Goal: Obtain resource: Download file/media

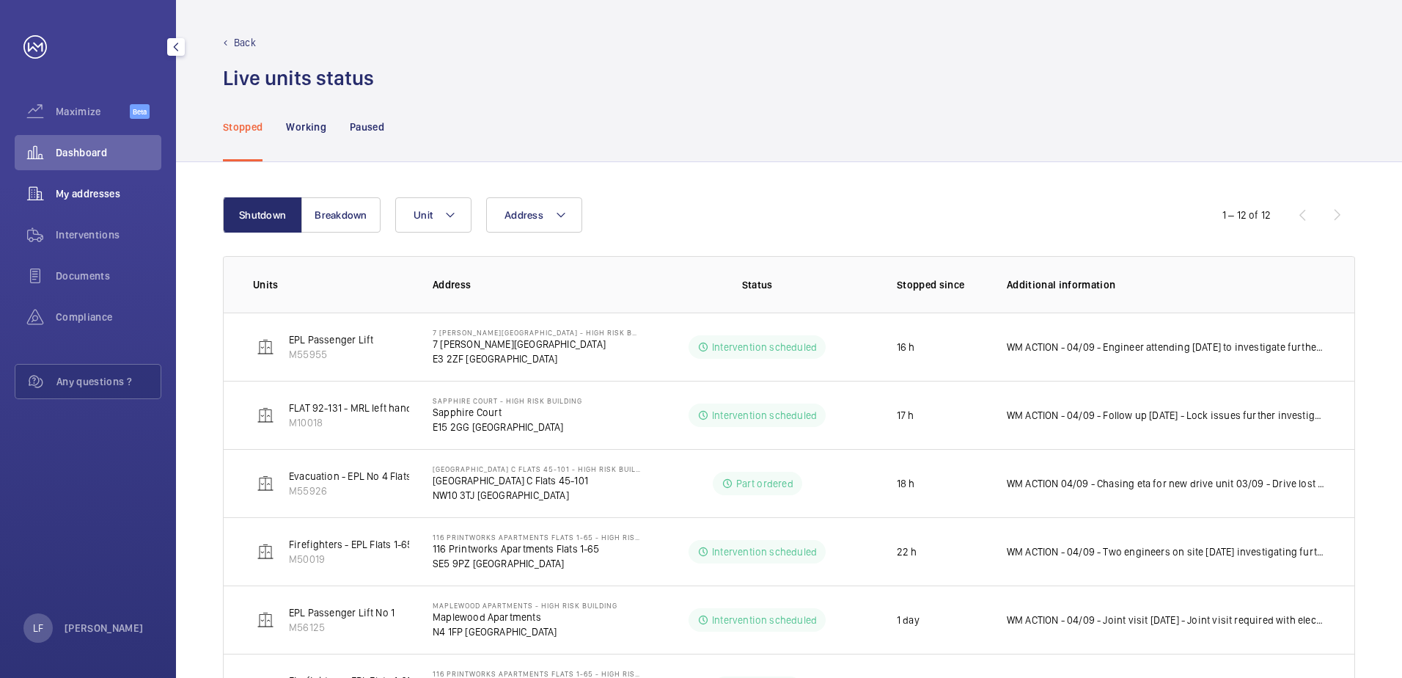
click at [98, 196] on span "My addresses" at bounding box center [109, 193] width 106 height 15
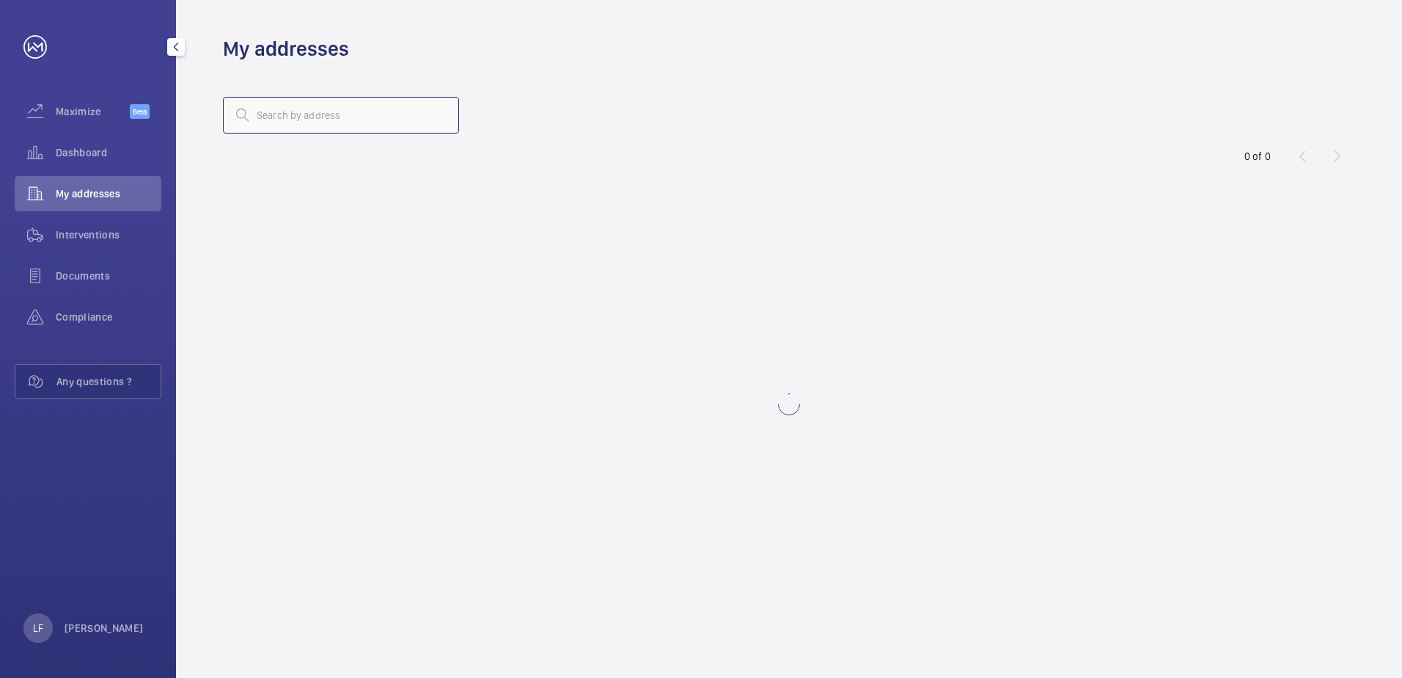
click at [285, 119] on input "text" at bounding box center [341, 115] width 236 height 37
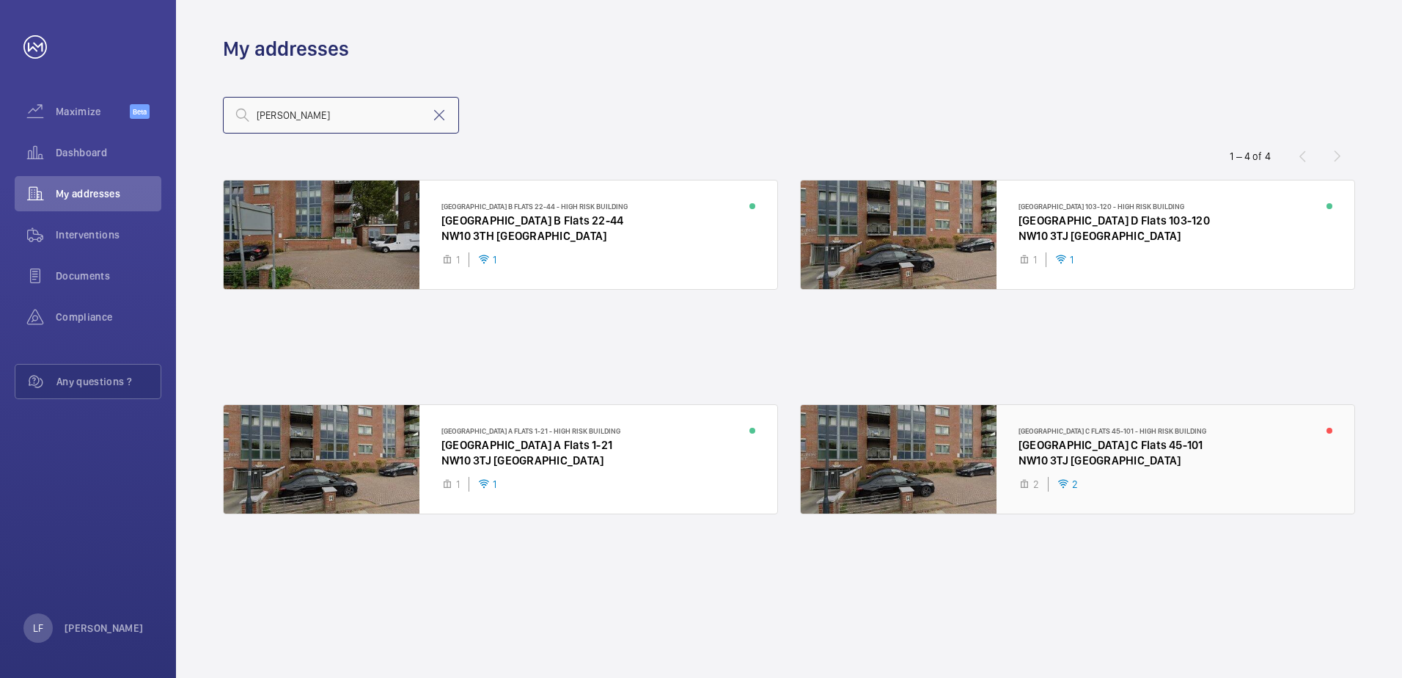
type input "[PERSON_NAME]"
click at [1099, 444] on div at bounding box center [1078, 459] width 554 height 109
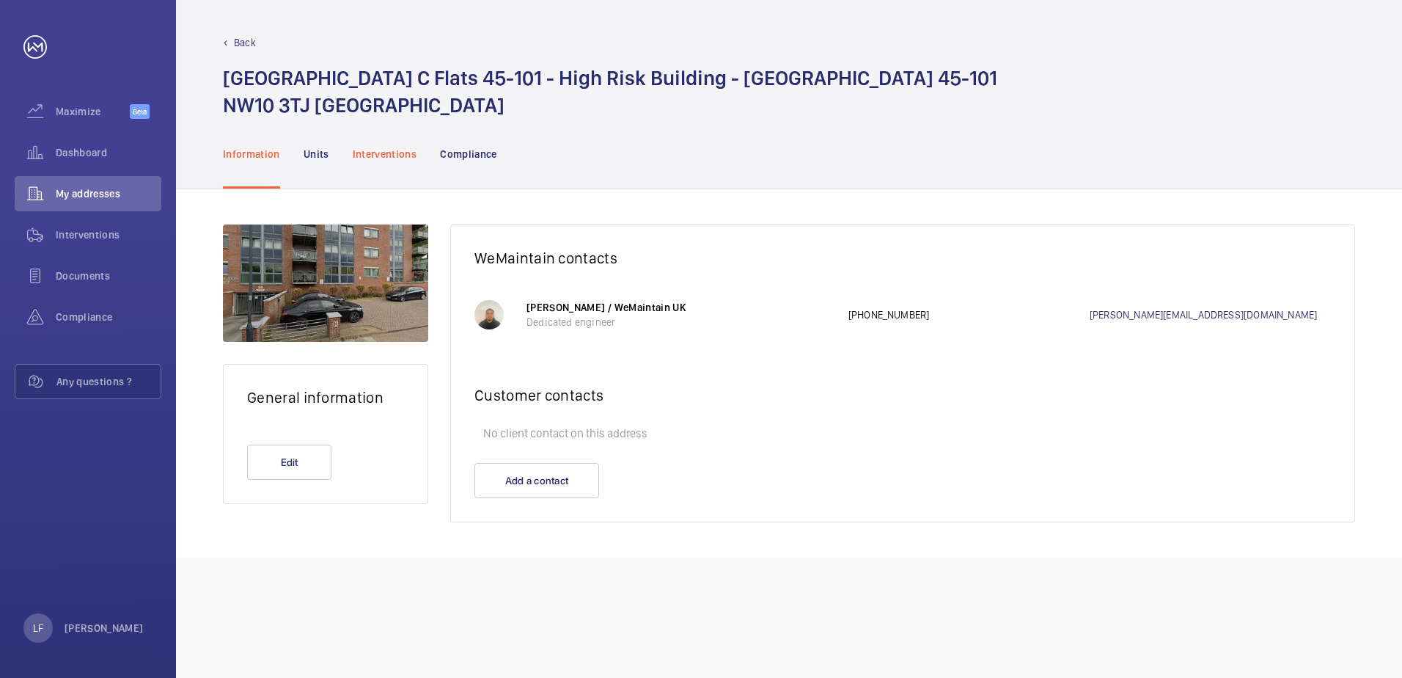
click at [379, 150] on p "Interventions" at bounding box center [385, 154] width 65 height 15
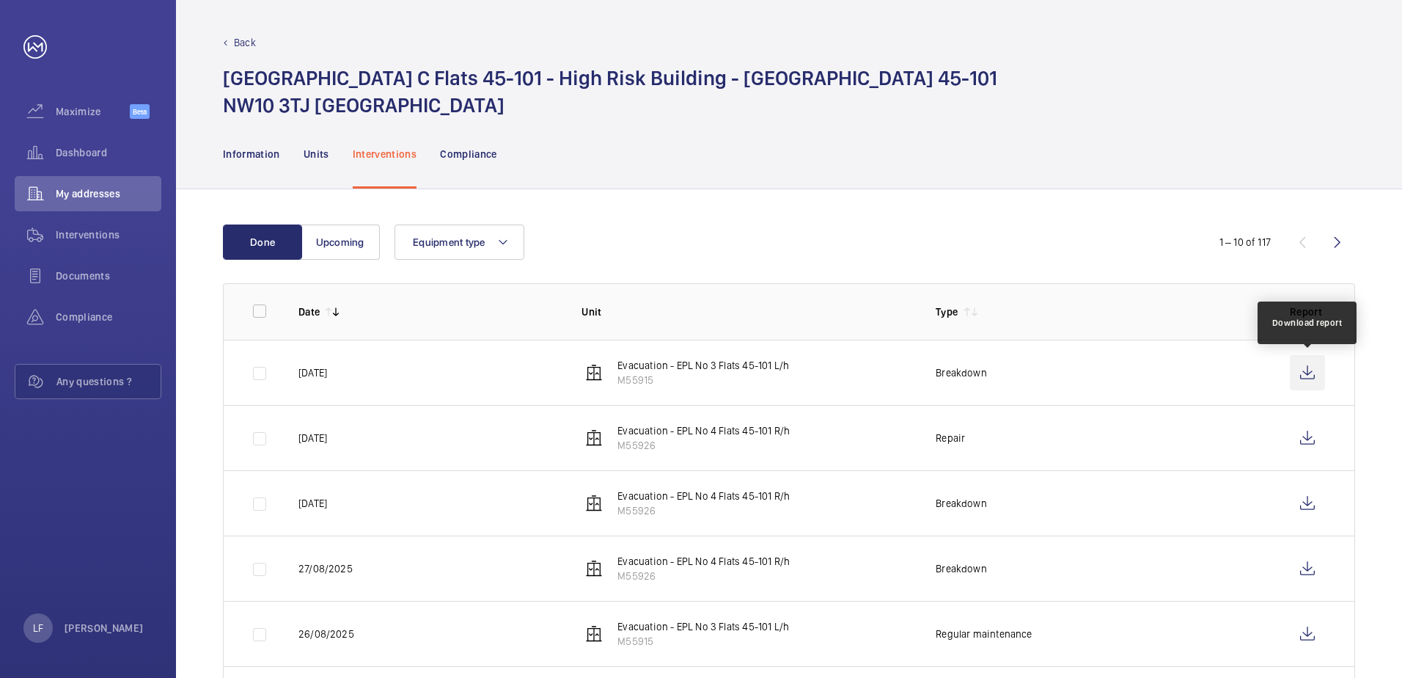
click at [1293, 375] on wm-front-icon-button at bounding box center [1307, 372] width 35 height 35
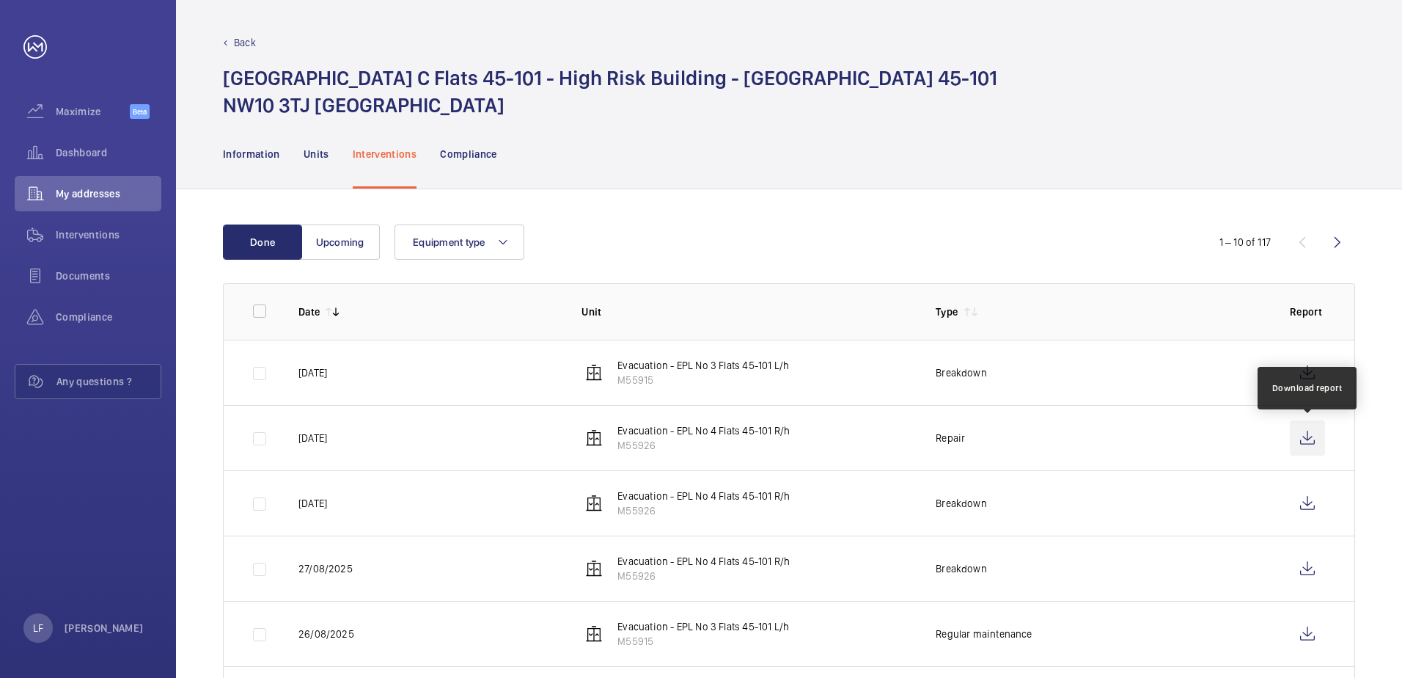
click at [1293, 431] on wm-front-icon-button at bounding box center [1307, 437] width 35 height 35
click at [109, 197] on span "My addresses" at bounding box center [109, 193] width 106 height 15
click at [87, 147] on span "Dashboard" at bounding box center [109, 152] width 106 height 15
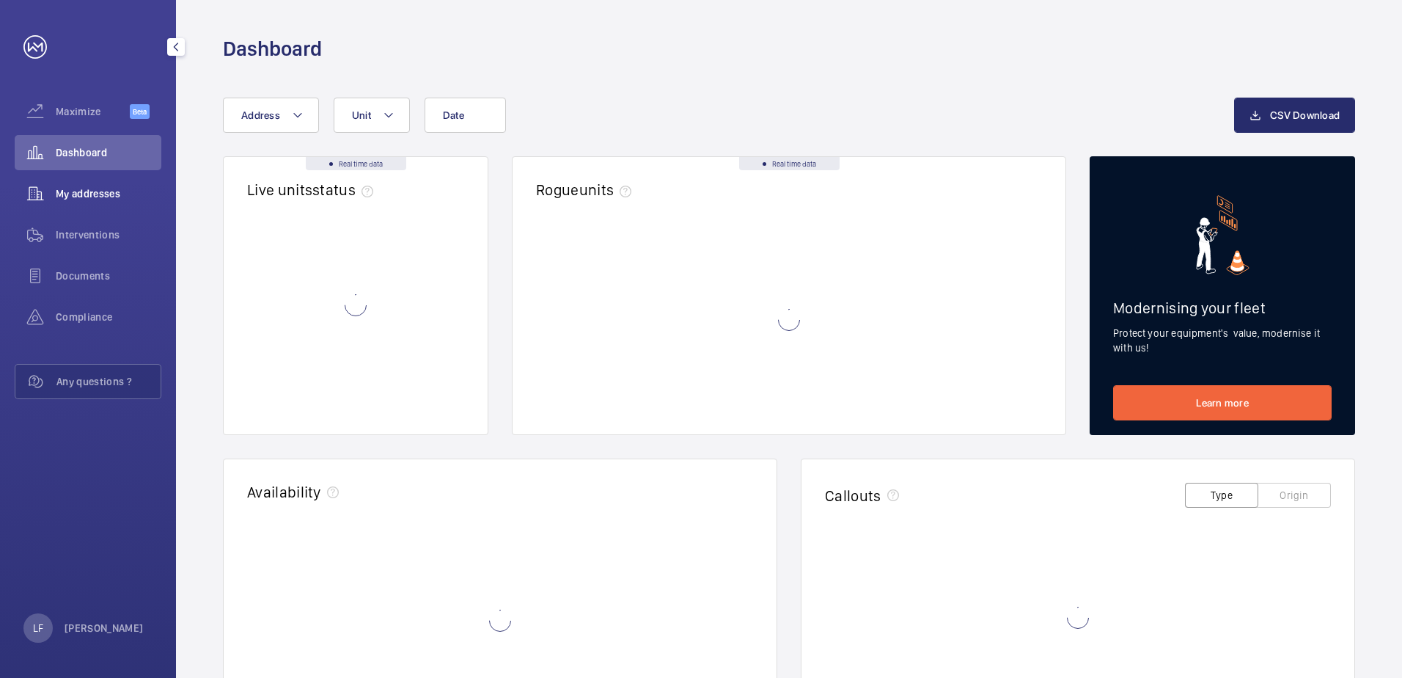
click at [83, 187] on span "My addresses" at bounding box center [109, 193] width 106 height 15
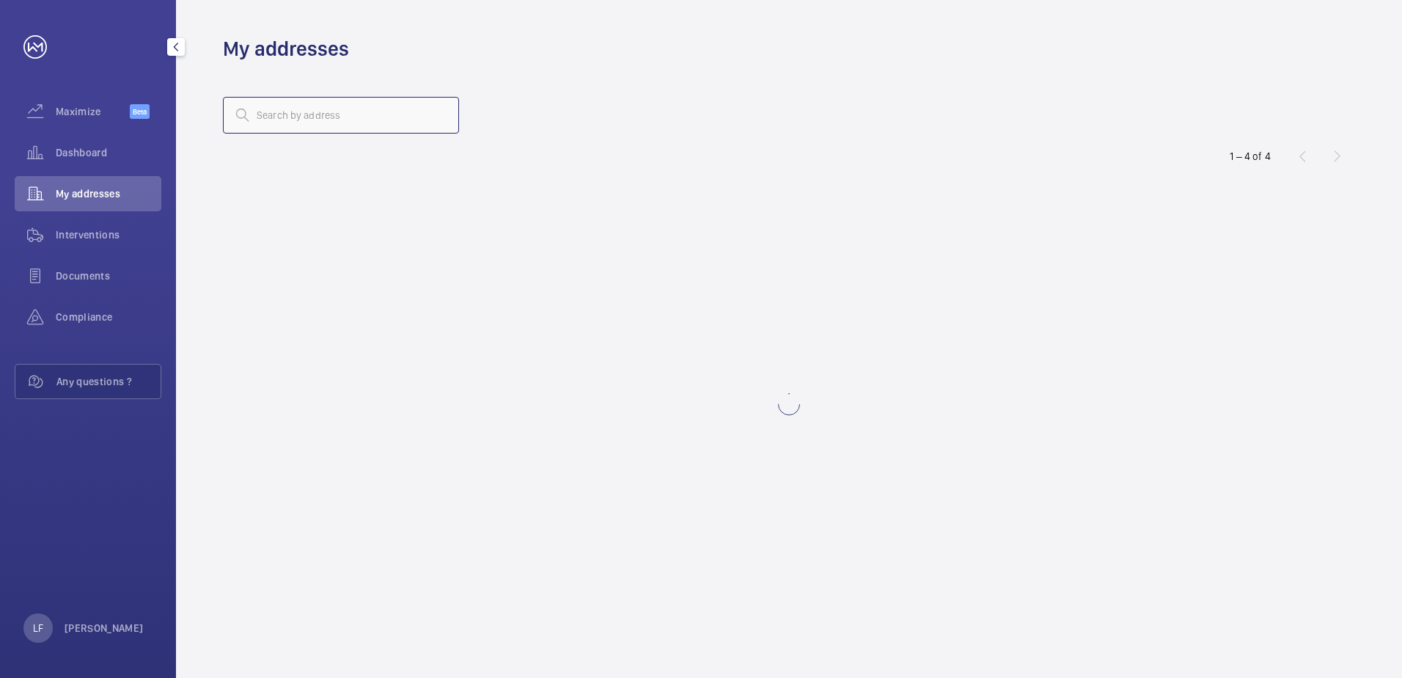
click at [287, 114] on input "text" at bounding box center [341, 115] width 236 height 37
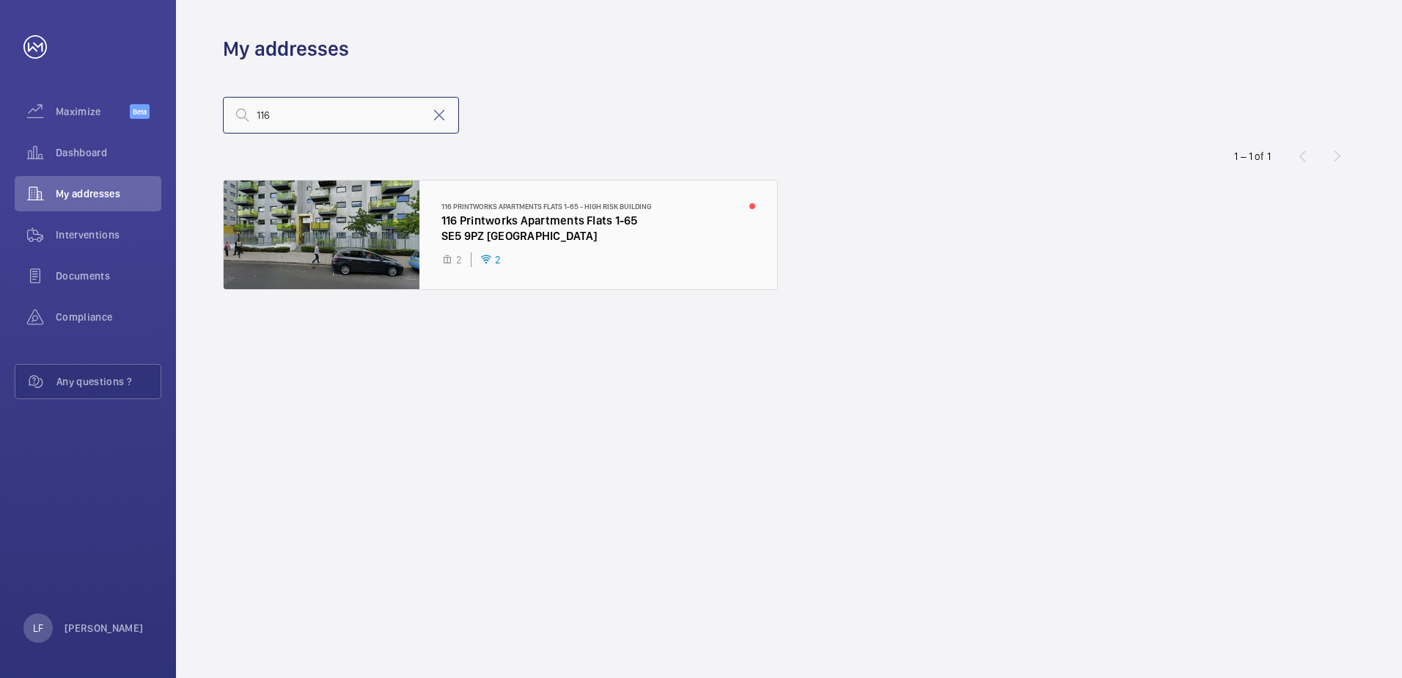
type input "116"
click at [490, 219] on div at bounding box center [501, 234] width 554 height 109
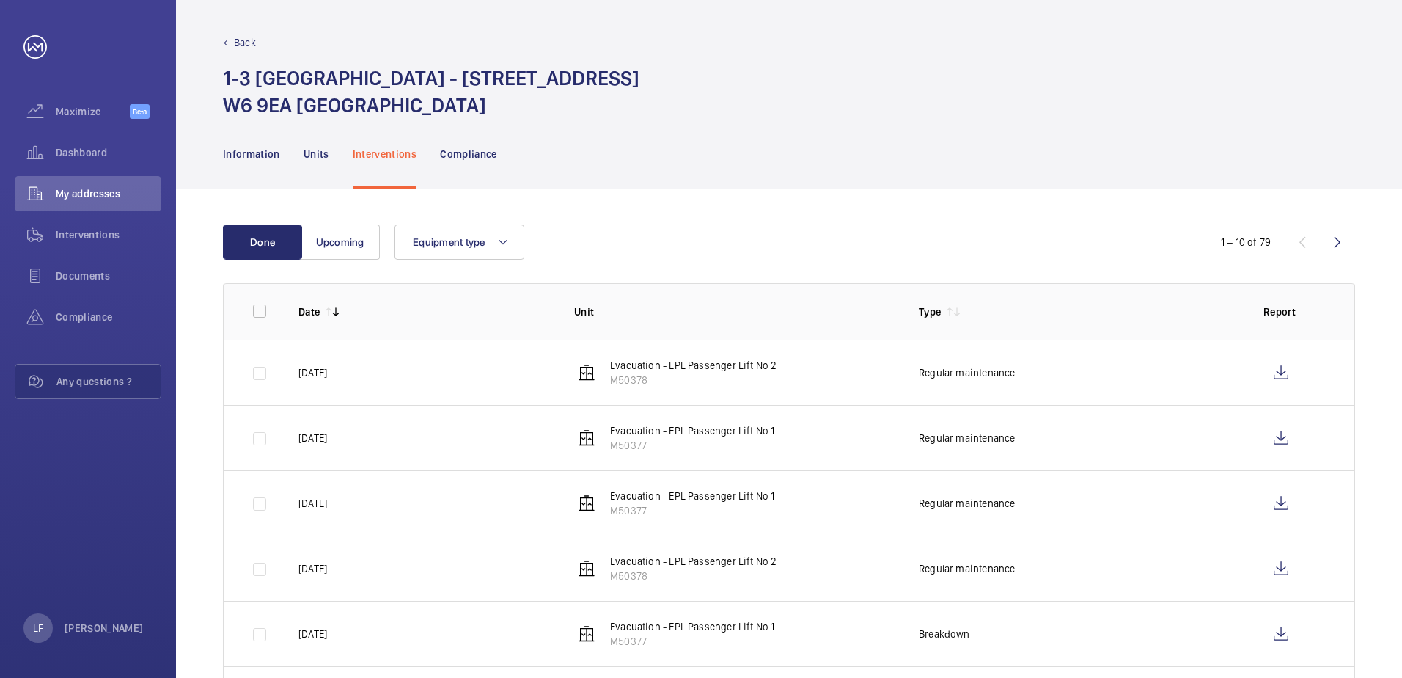
scroll to position [73, 0]
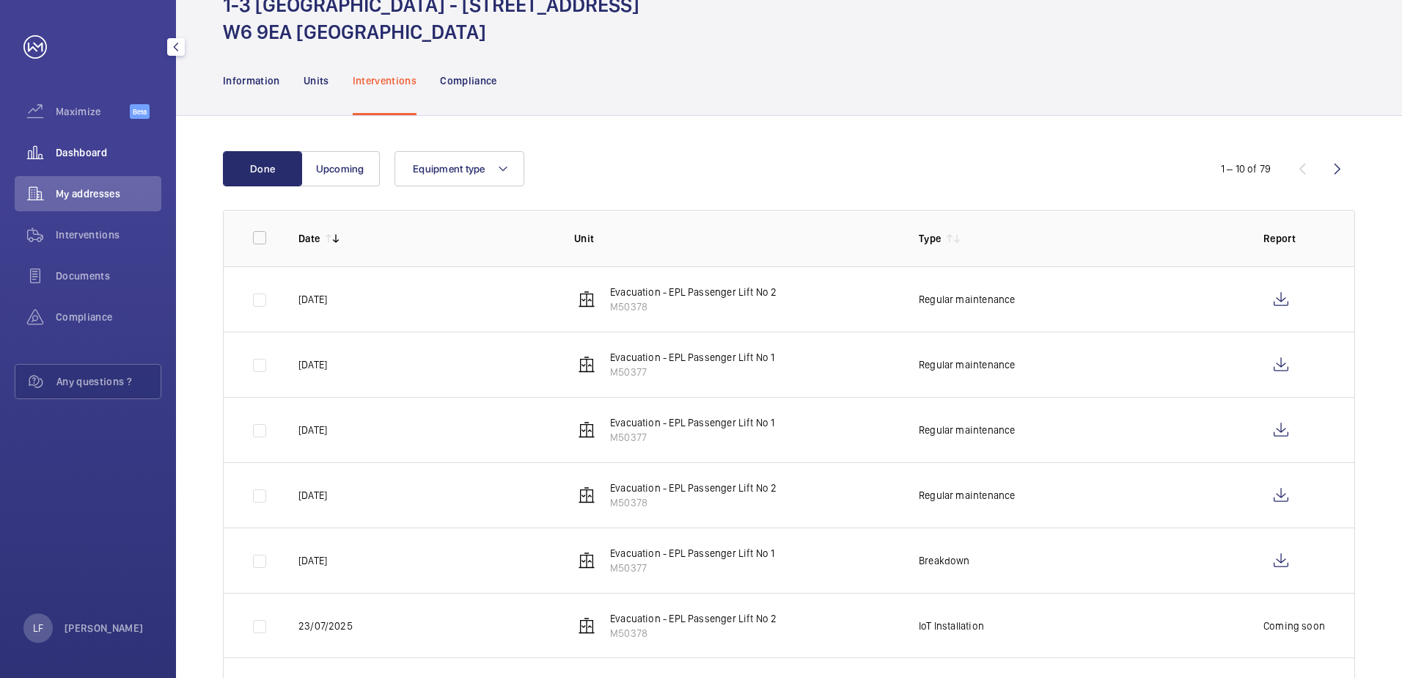
click at [100, 136] on div "Dashboard" at bounding box center [88, 152] width 147 height 35
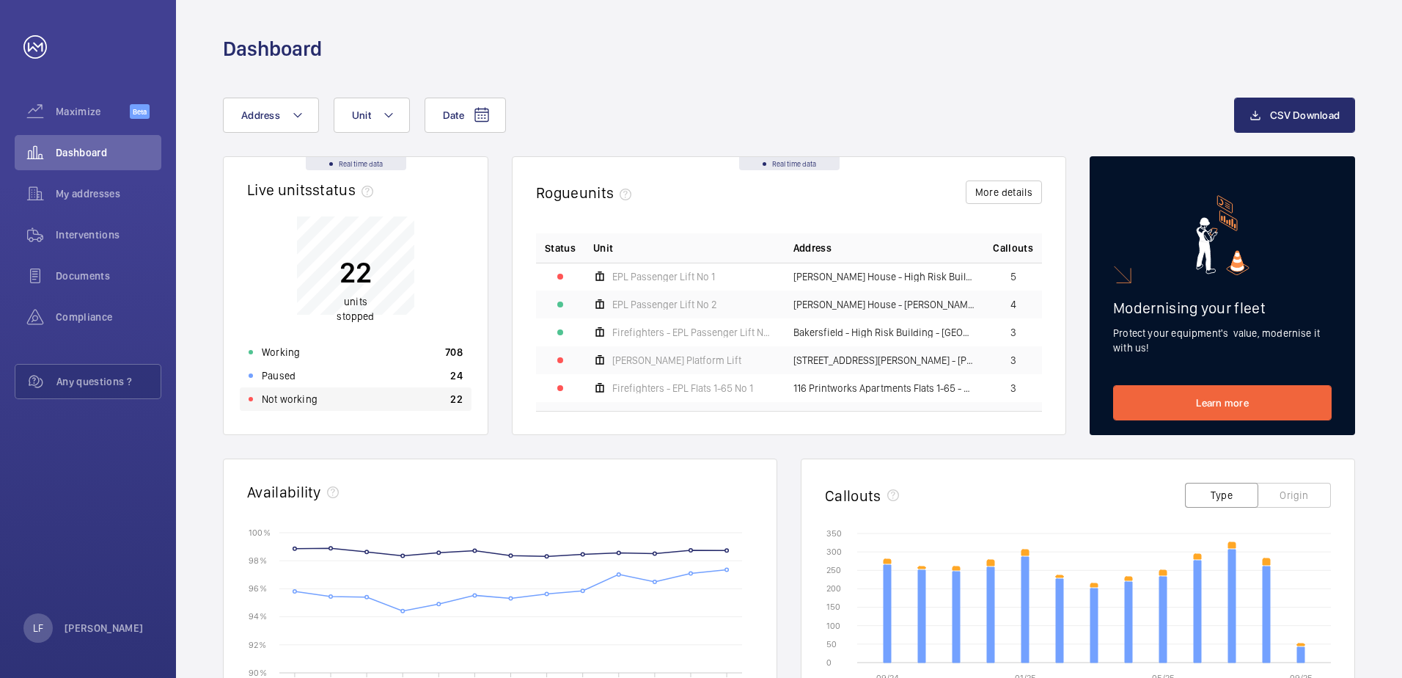
click at [304, 406] on p "Not working" at bounding box center [290, 399] width 56 height 15
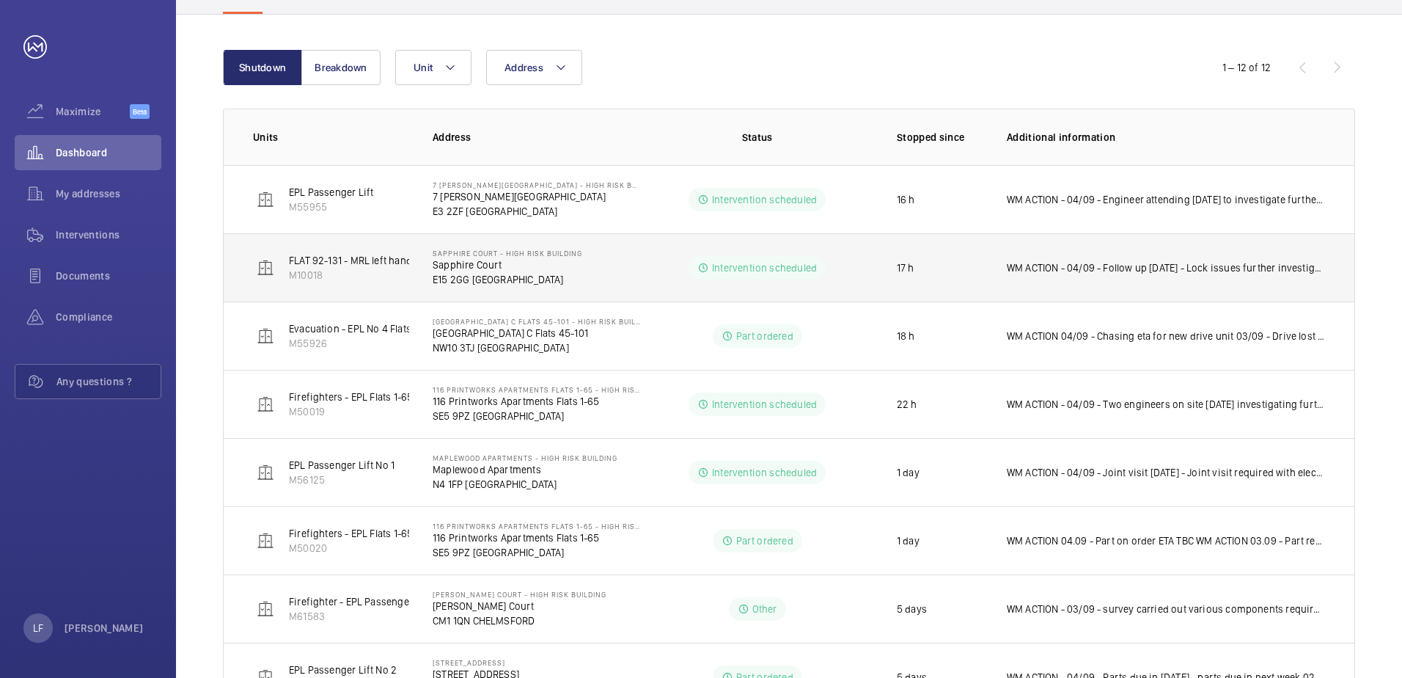
scroll to position [122, 0]
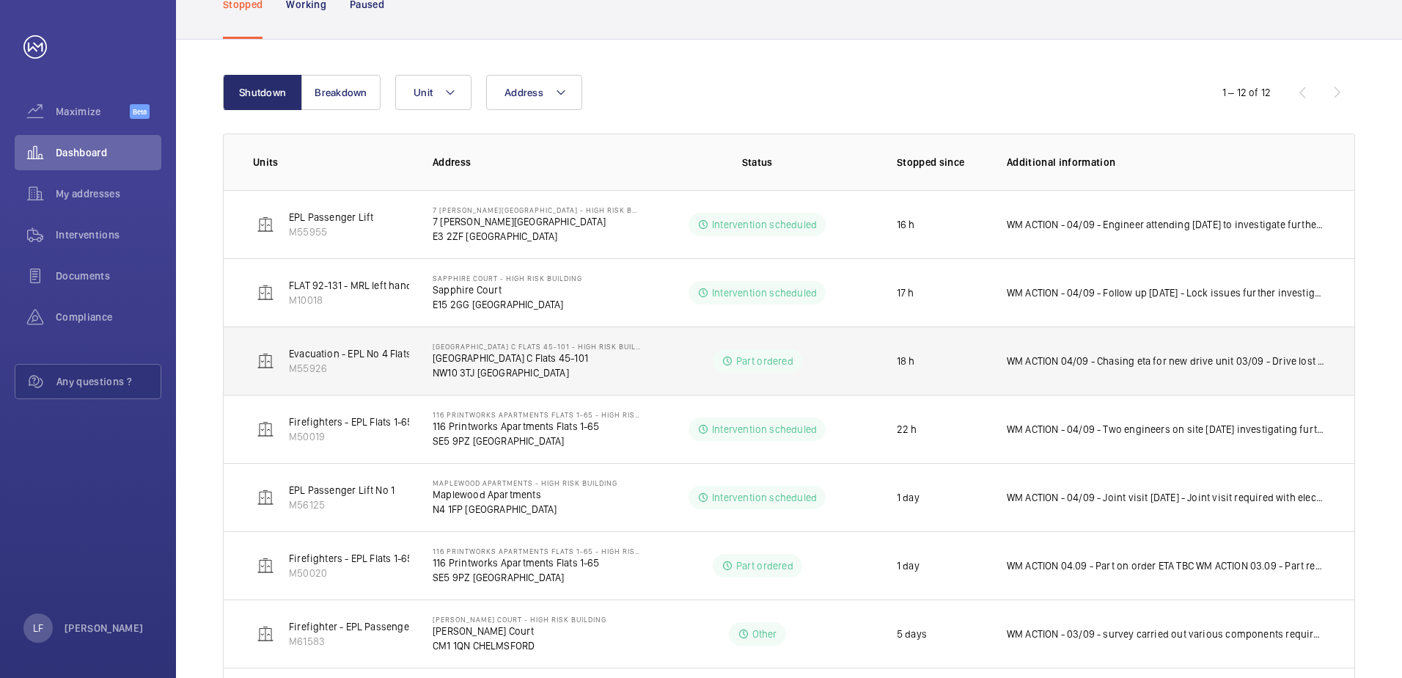
click at [1167, 346] on td "WM ACTION 04/09 - Chasing eta for new drive unit 03/09 - Drive lost in transit" at bounding box center [1169, 360] width 371 height 68
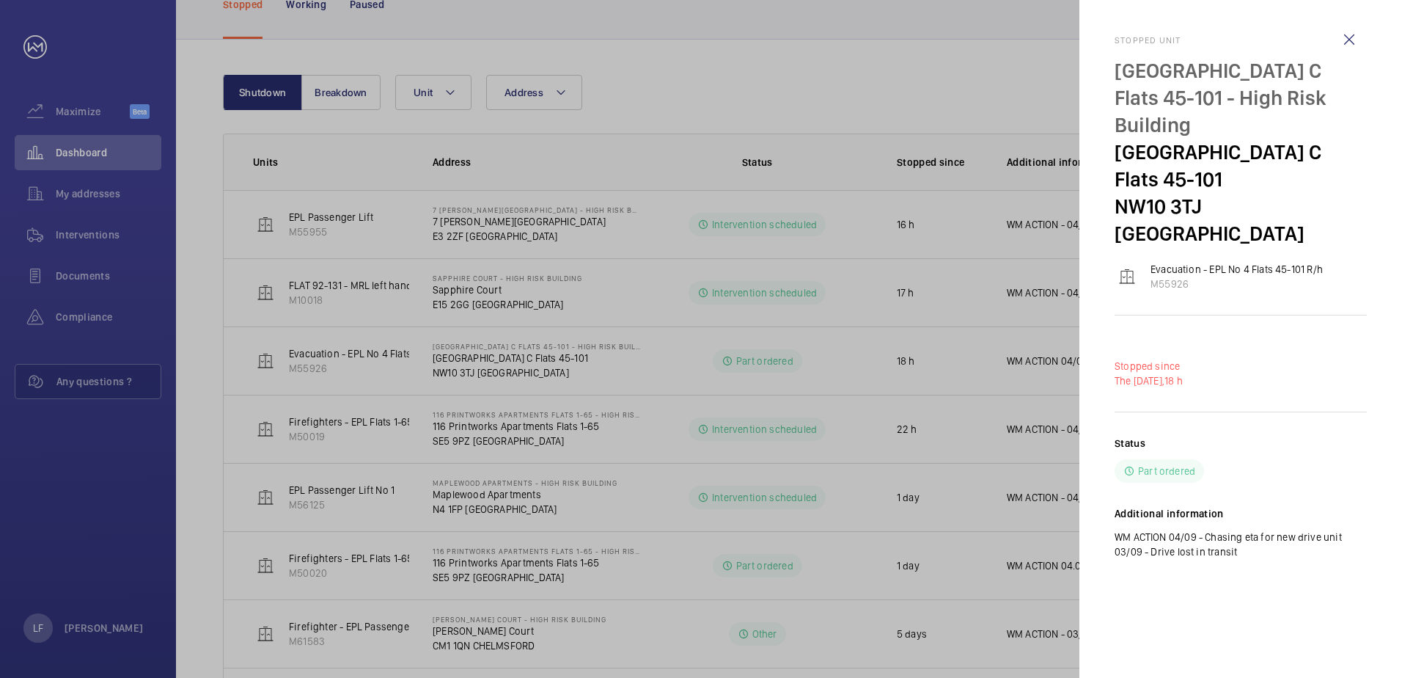
click at [1092, 352] on mat-sidenav "Stopped unit [GEOGRAPHIC_DATA] C Flats [STREET_ADDRESS] Evacuation - EPL No 4 F…" at bounding box center [1241, 339] width 323 height 678
click at [1061, 357] on div at bounding box center [701, 339] width 1402 height 678
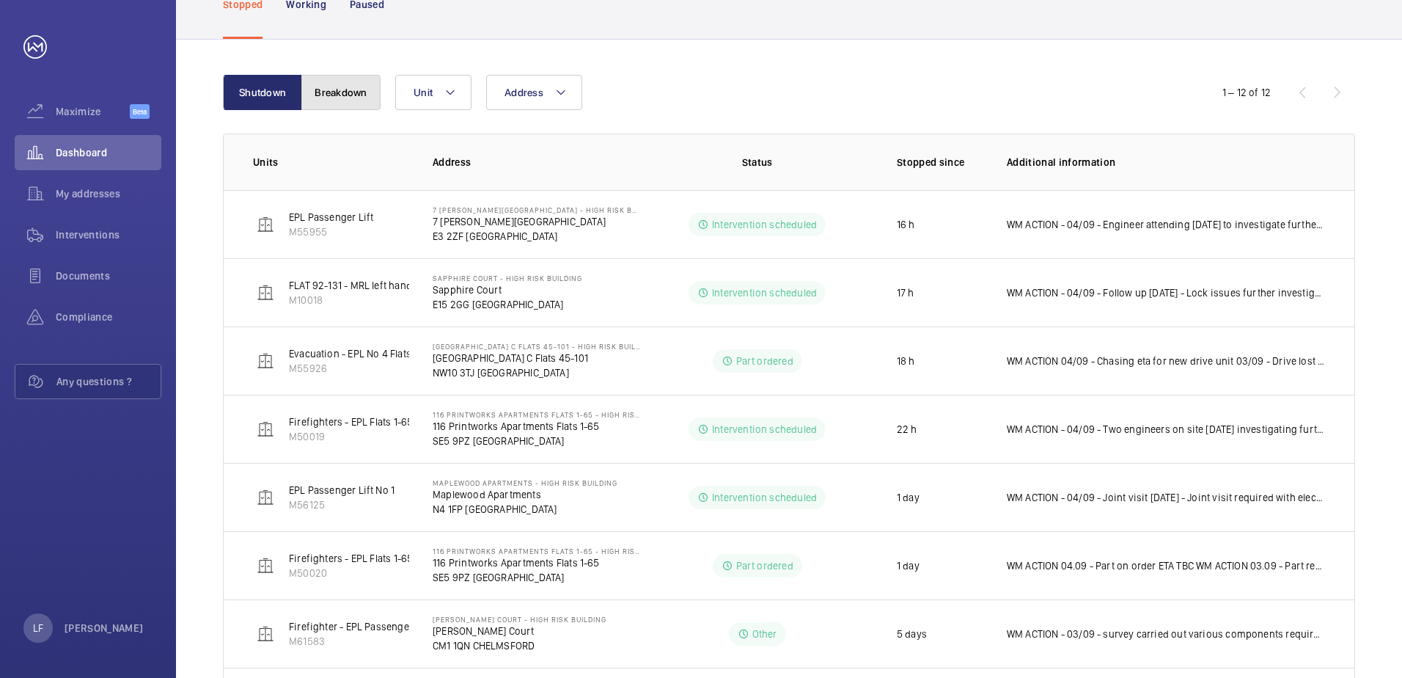
click at [339, 105] on button "Breakdown" at bounding box center [340, 92] width 79 height 35
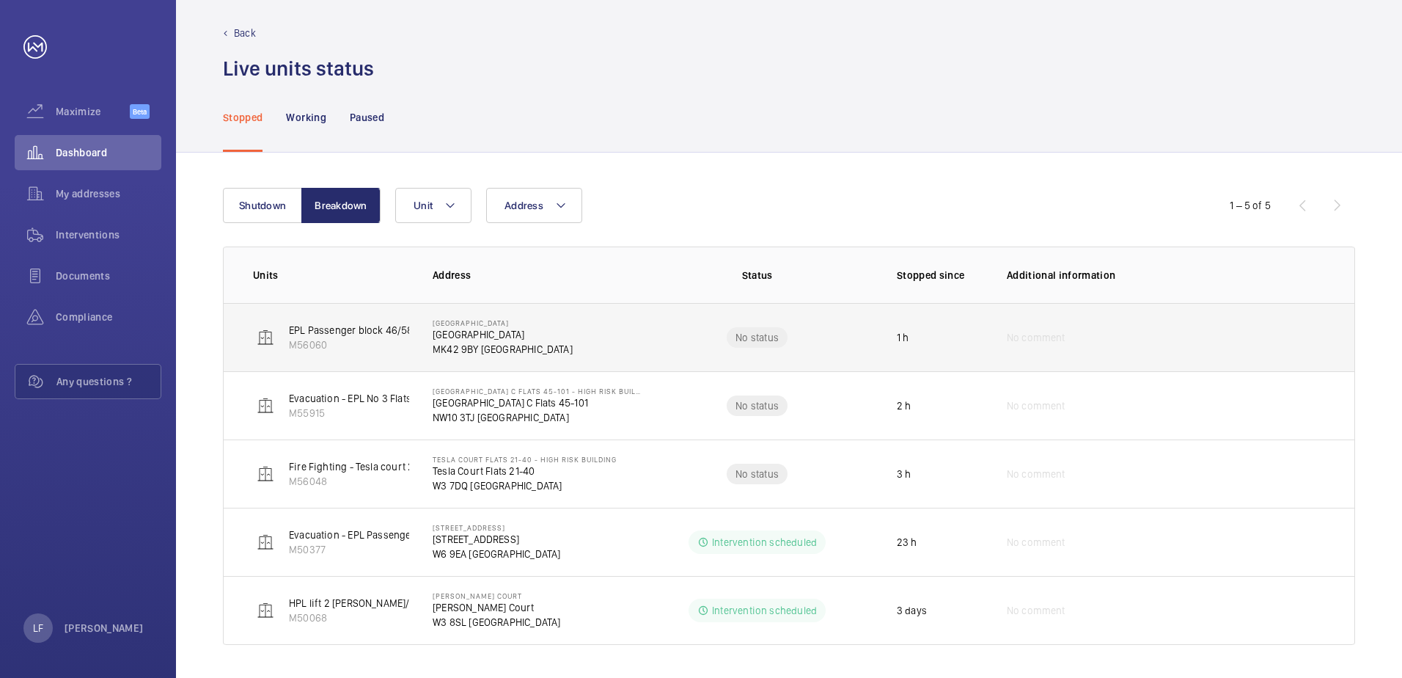
scroll to position [12, 0]
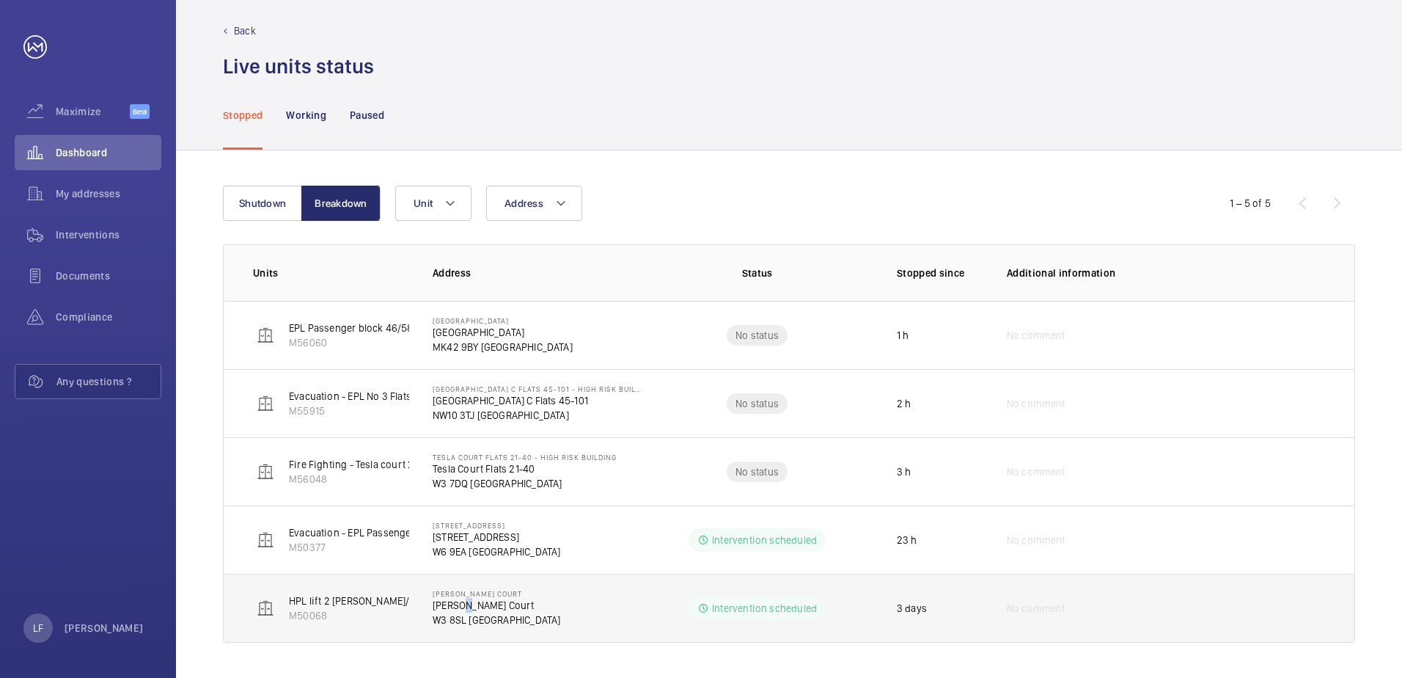
click at [462, 604] on p "[PERSON_NAME] Court" at bounding box center [497, 605] width 128 height 15
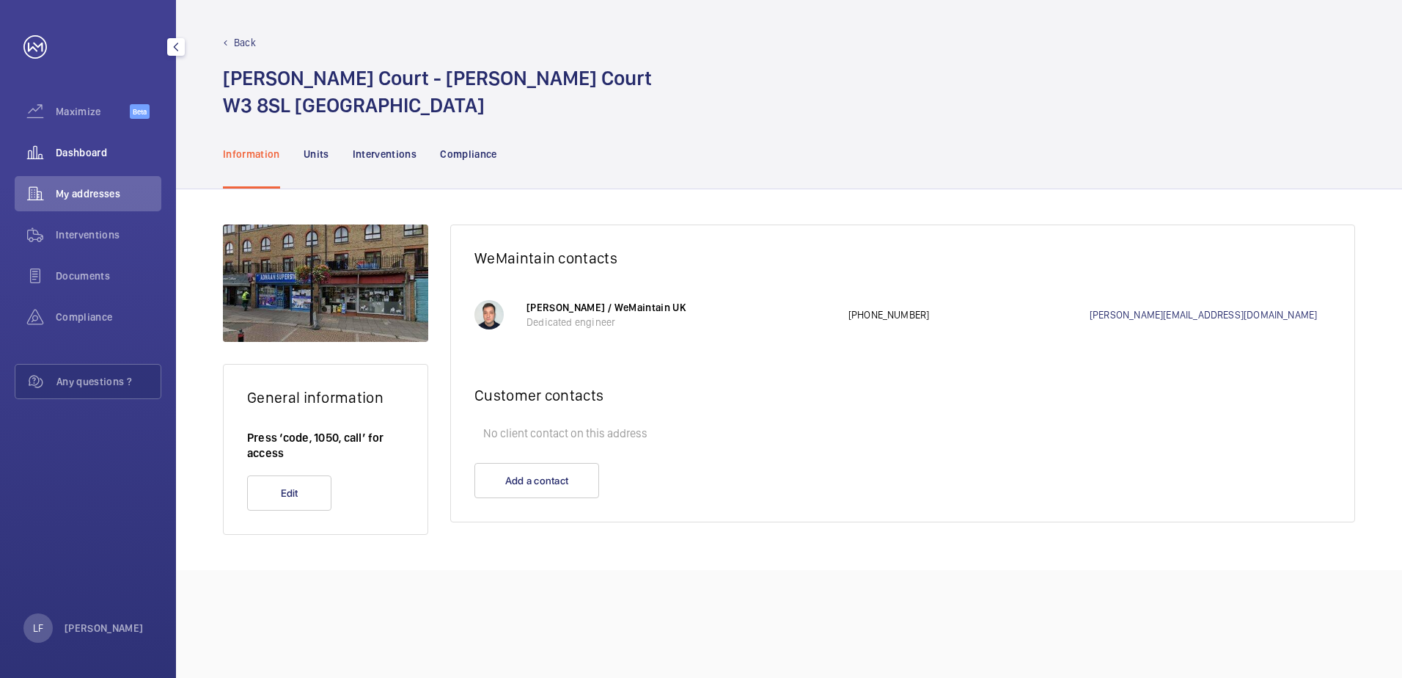
click at [65, 153] on span "Dashboard" at bounding box center [109, 152] width 106 height 15
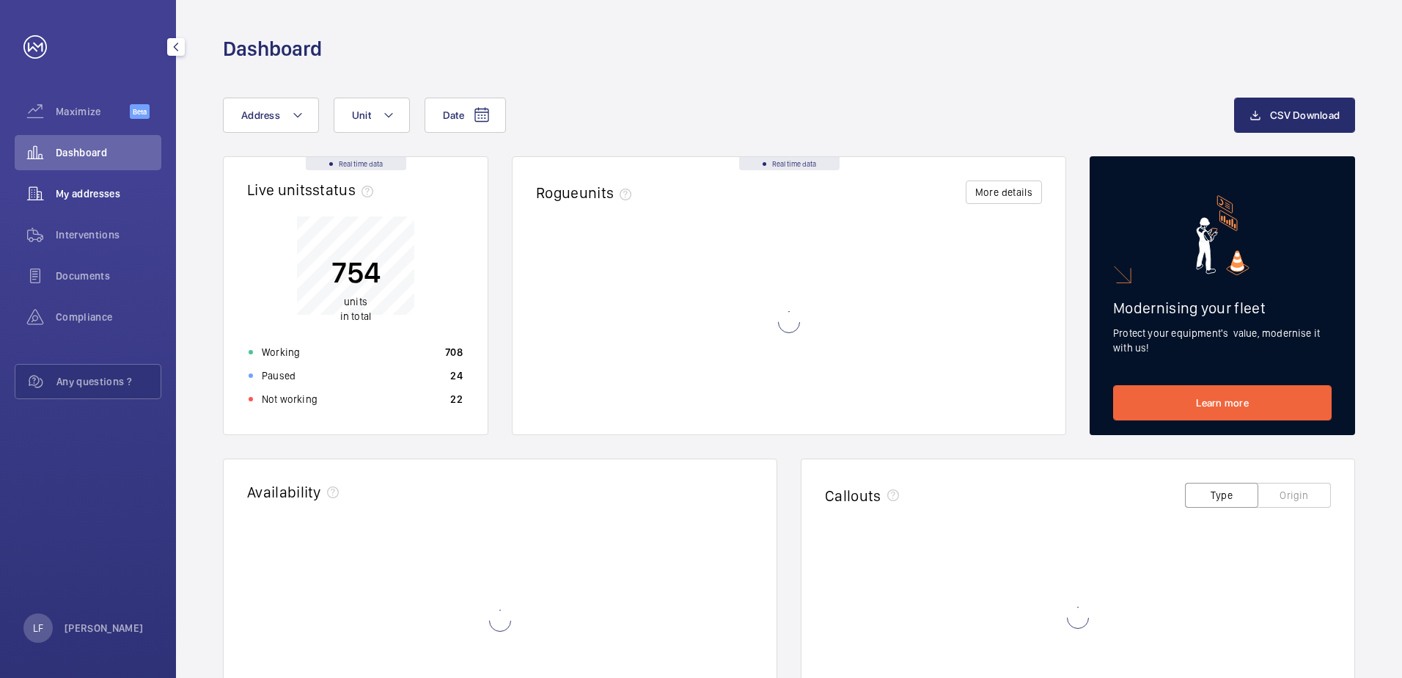
click at [76, 197] on span "My addresses" at bounding box center [109, 193] width 106 height 15
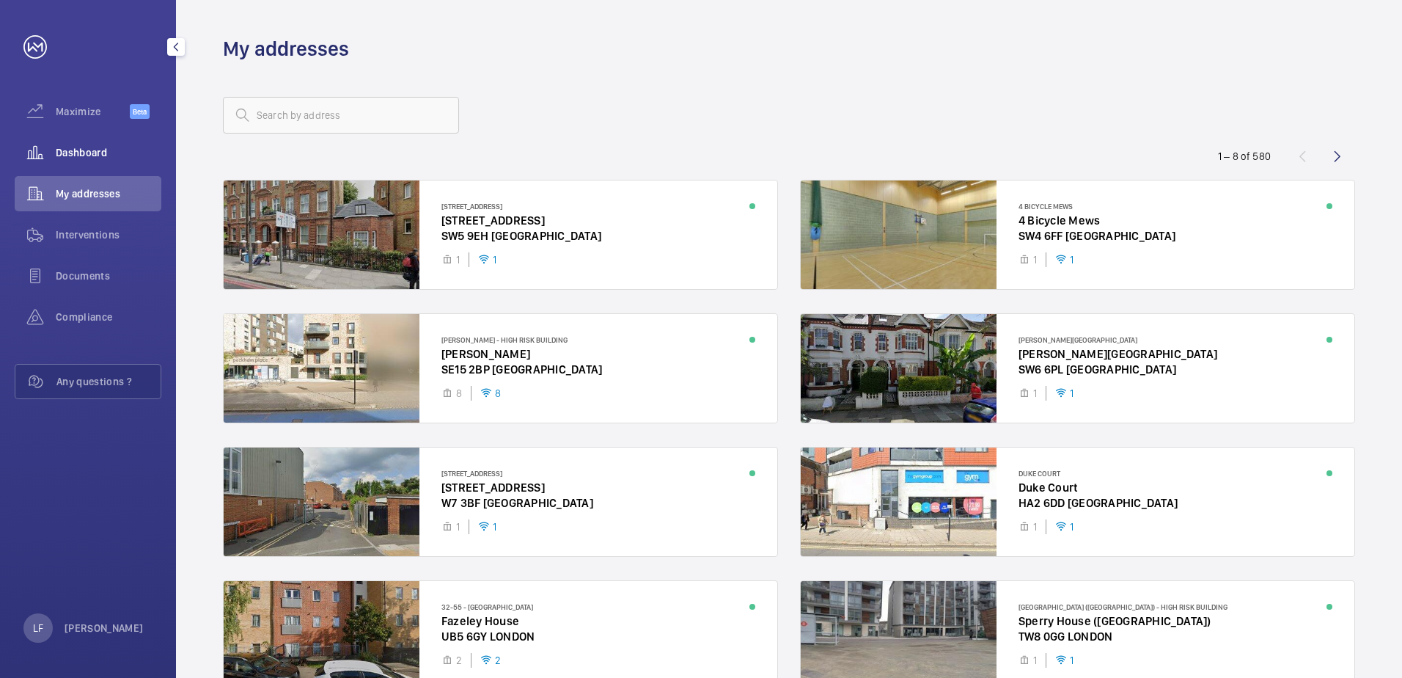
click at [82, 160] on div "Dashboard" at bounding box center [88, 152] width 147 height 35
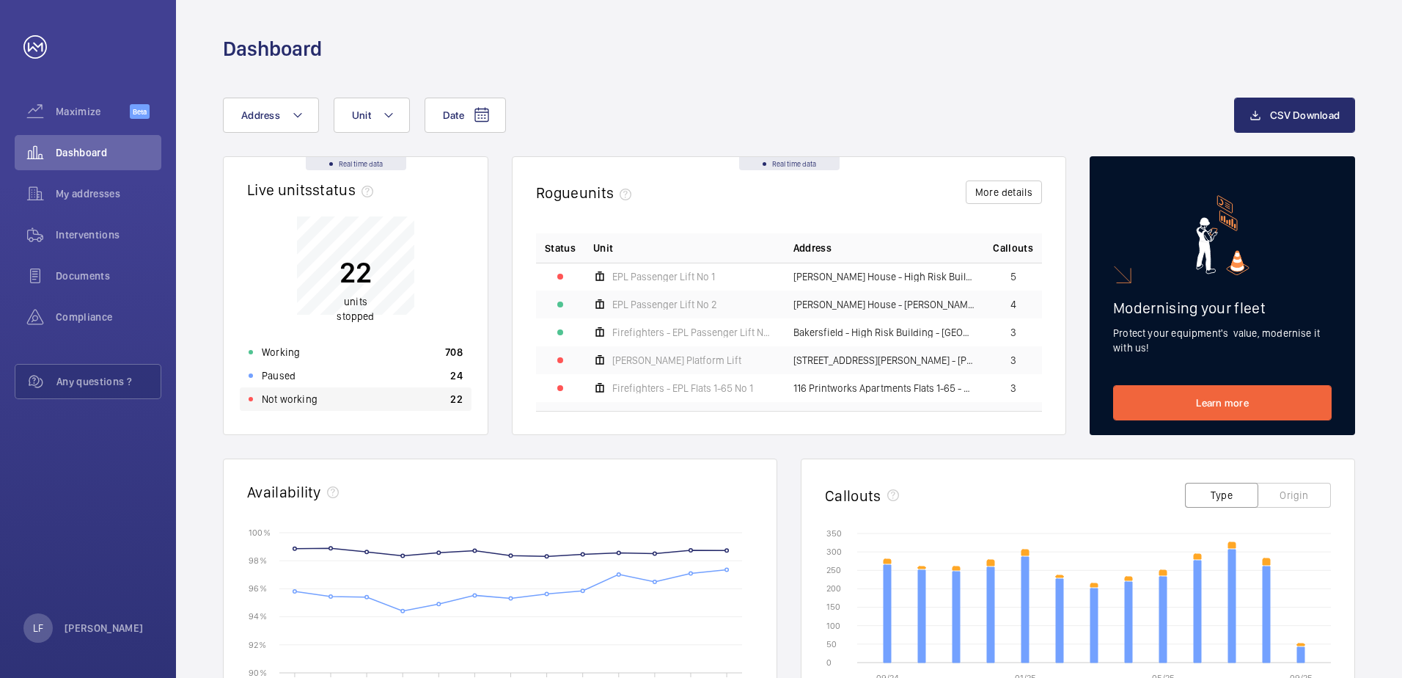
click at [387, 397] on div "Not working 22" at bounding box center [356, 398] width 232 height 23
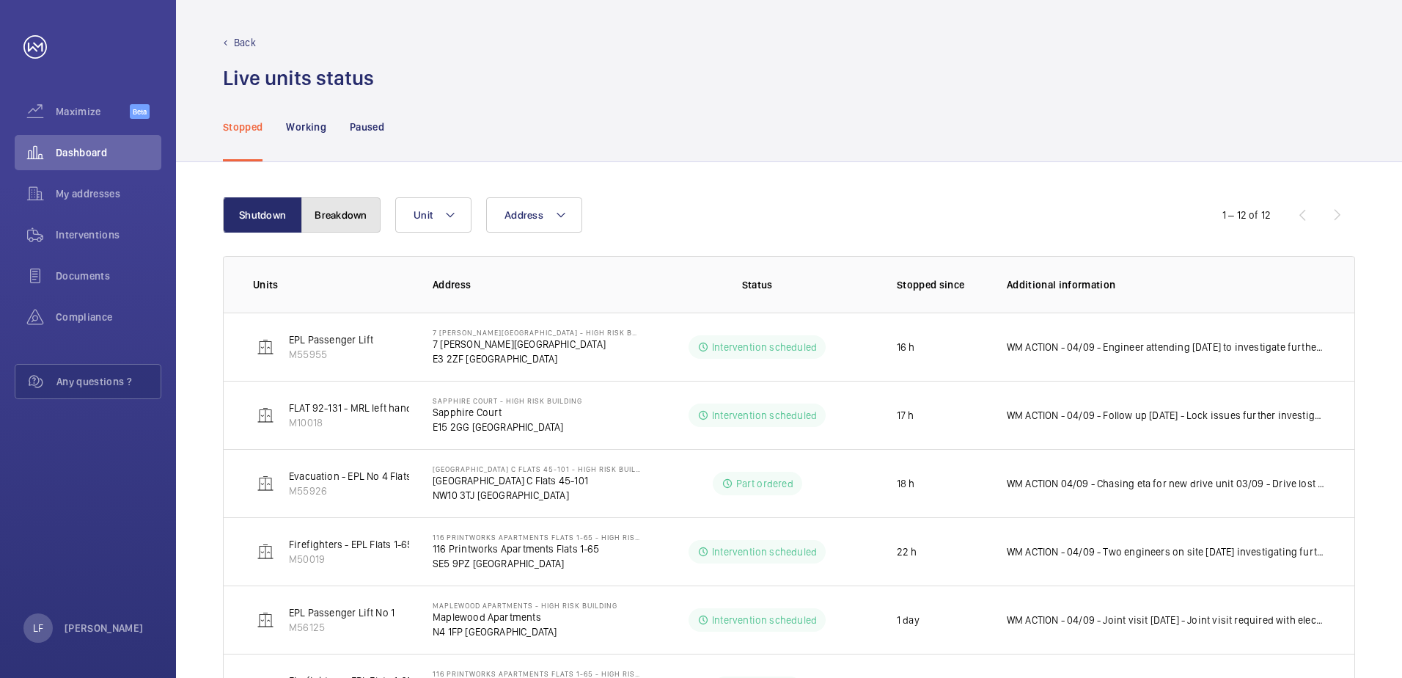
click at [345, 221] on button "Breakdown" at bounding box center [340, 214] width 79 height 35
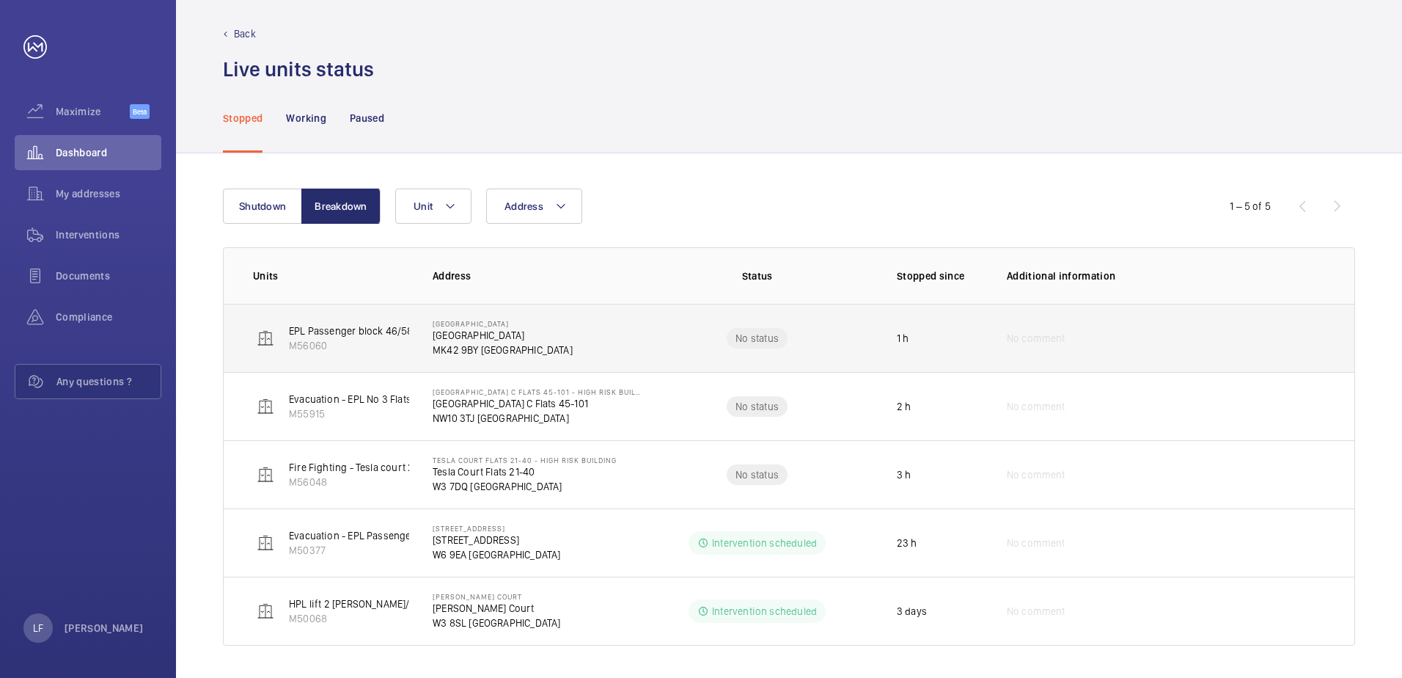
scroll to position [12, 0]
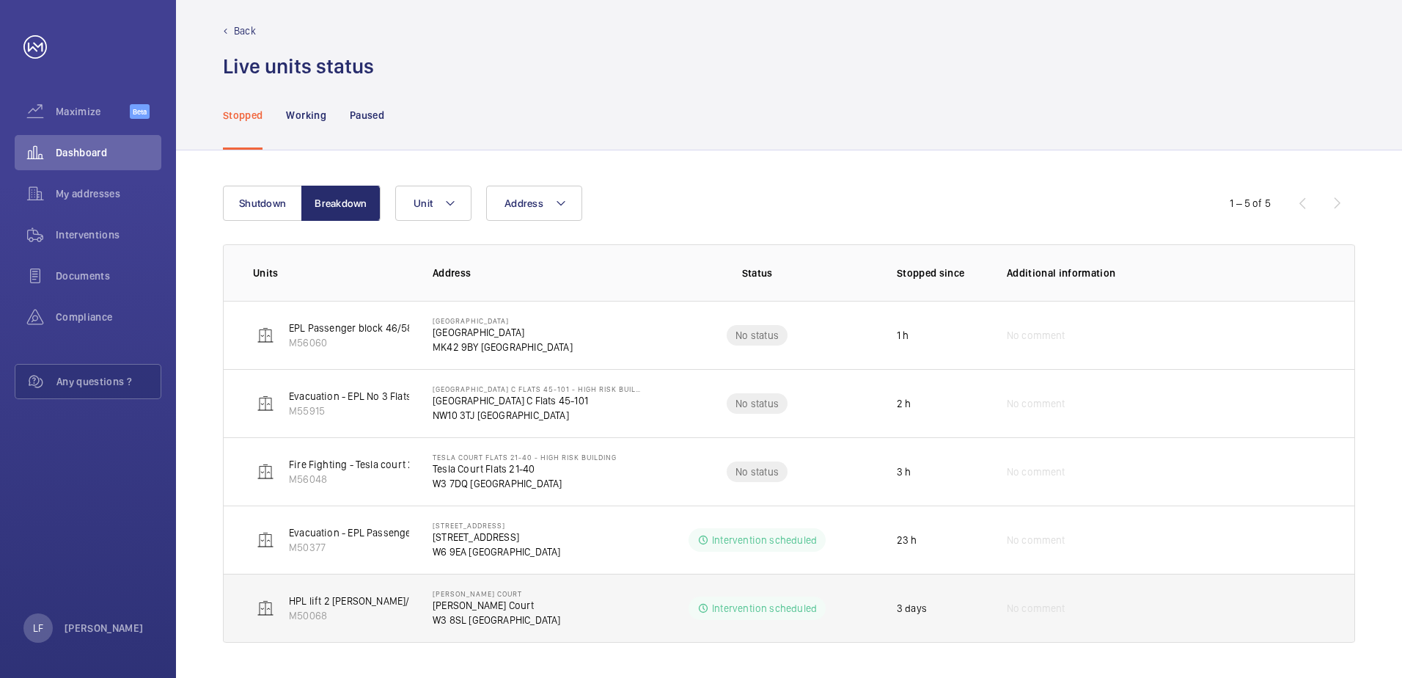
click at [483, 604] on p "Sidney Miller Court" at bounding box center [497, 605] width 128 height 15
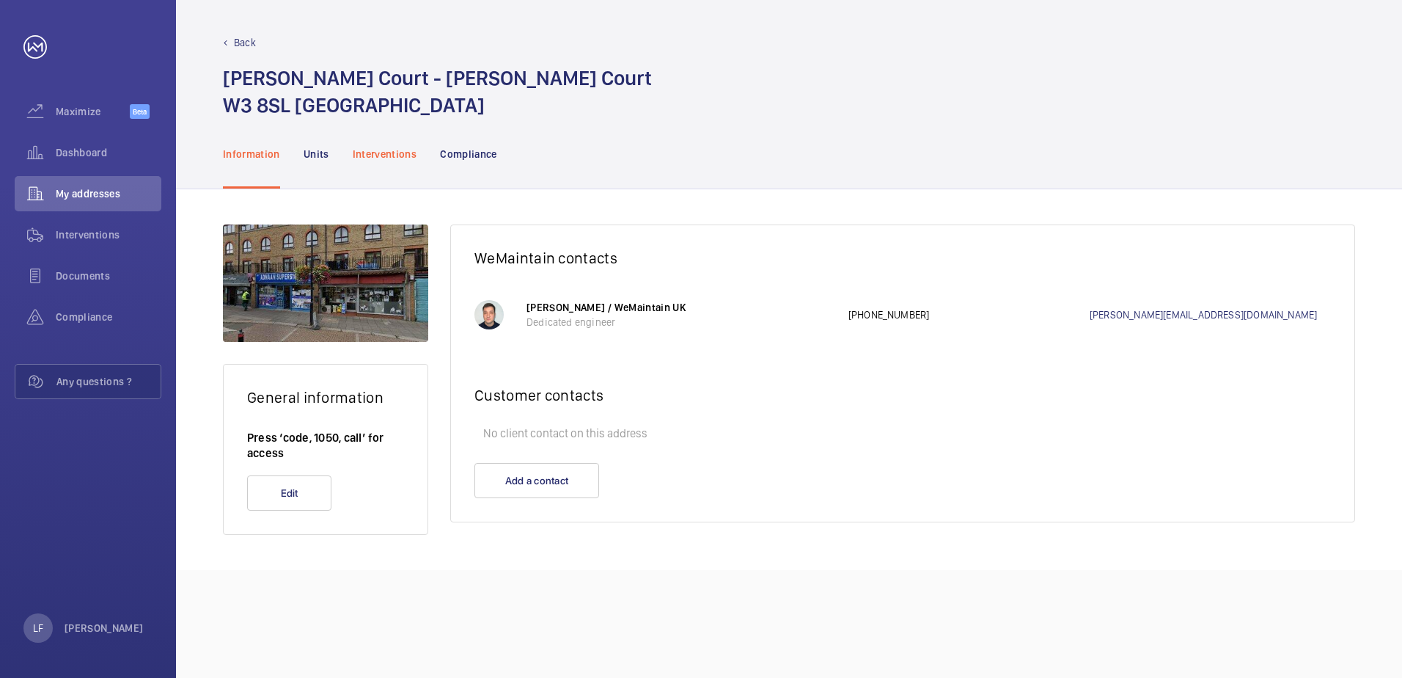
click at [388, 159] on p "Interventions" at bounding box center [385, 154] width 65 height 15
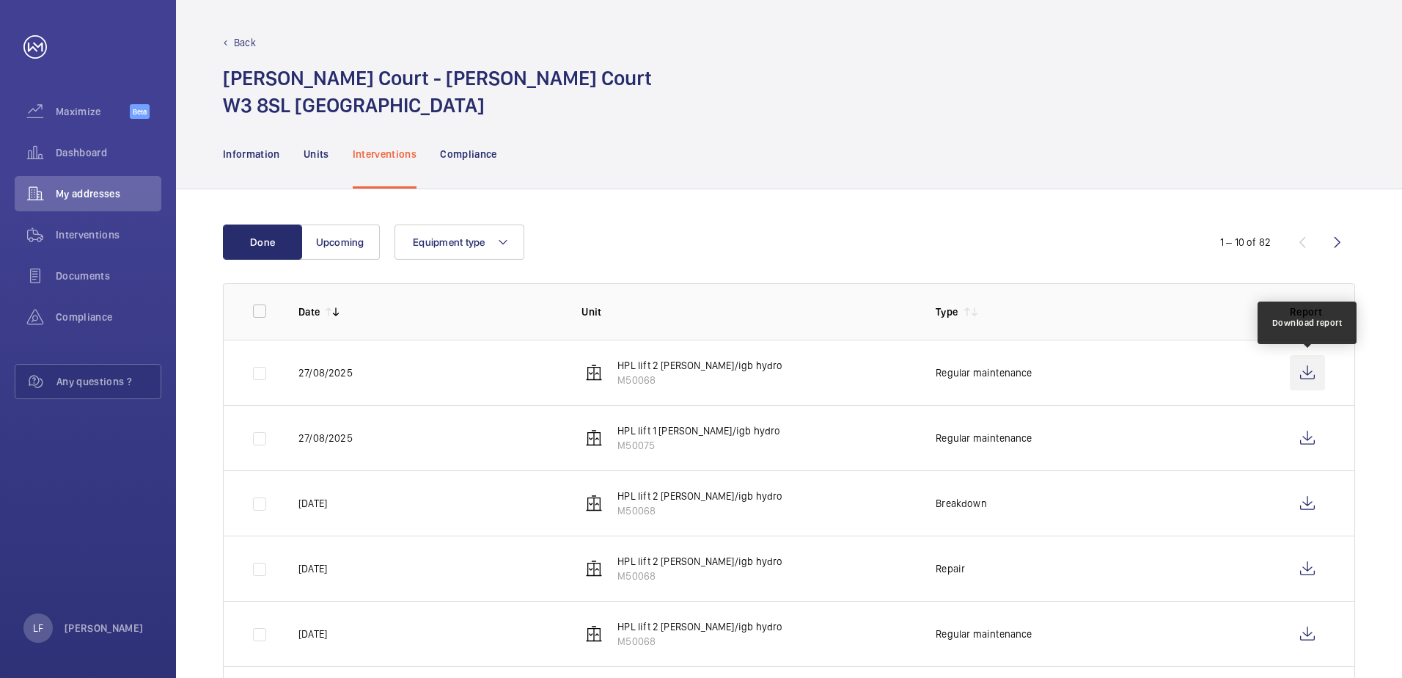
click at [1298, 374] on wm-front-icon-button at bounding box center [1307, 372] width 35 height 35
